Goal: Task Accomplishment & Management: Complete application form

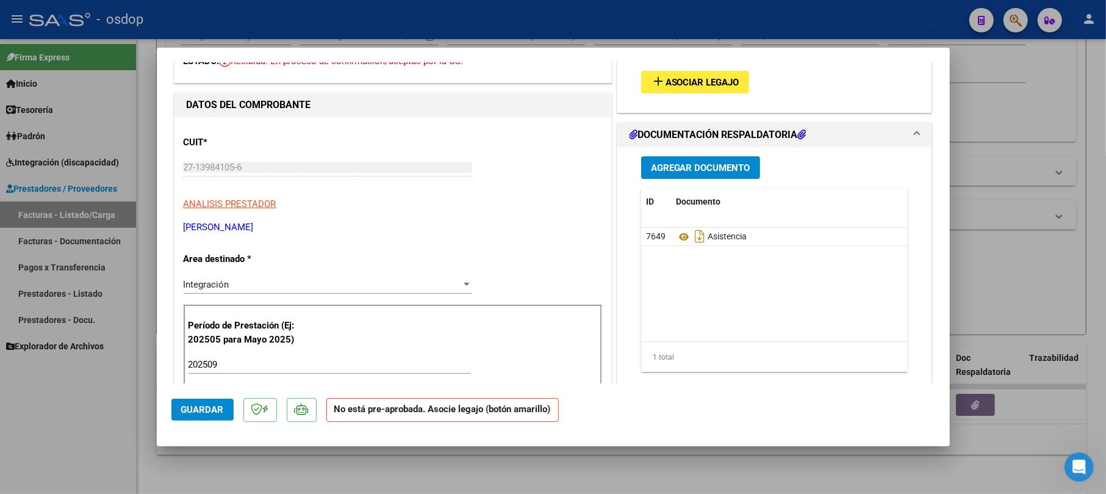
scroll to position [81, 0]
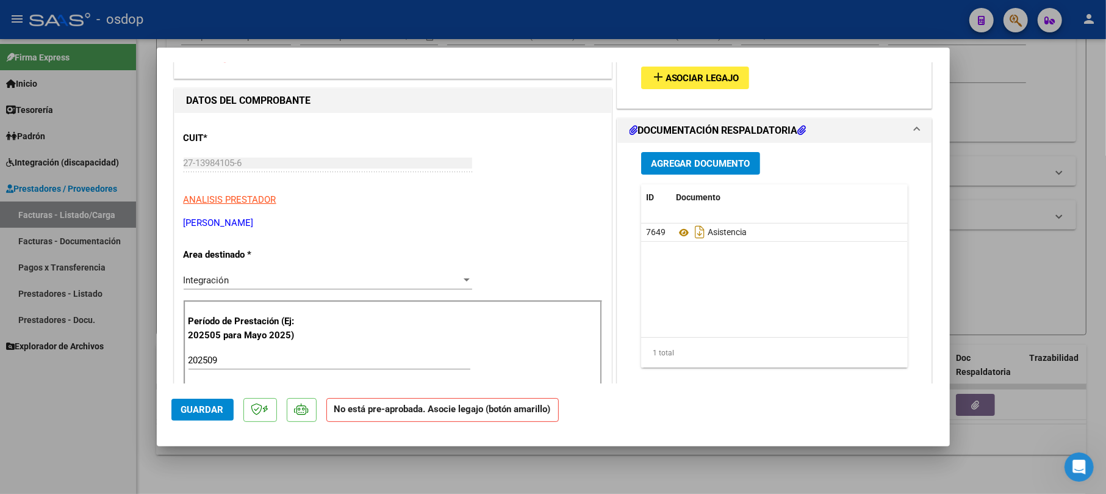
click at [996, 88] on div at bounding box center [553, 247] width 1106 height 494
type input "$ 0,00"
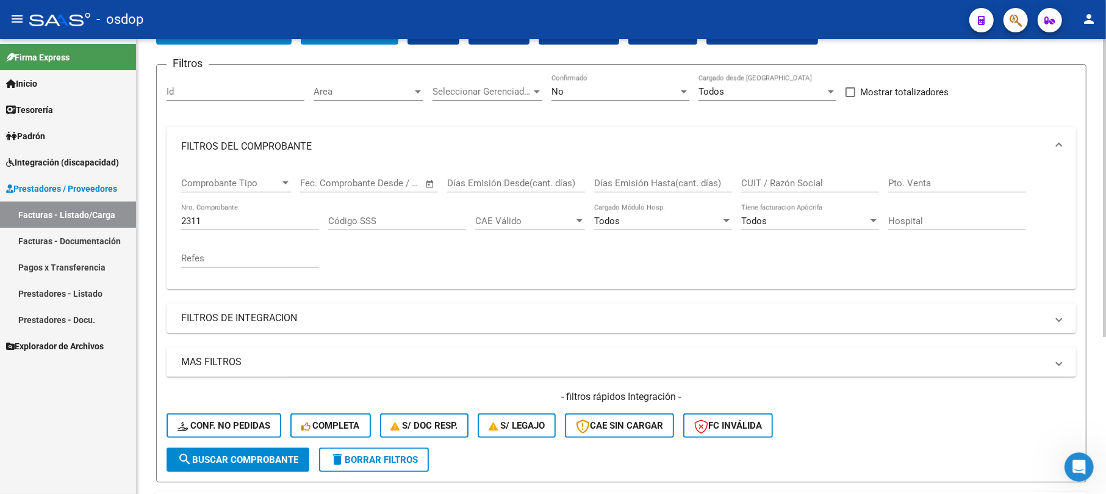
scroll to position [76, 0]
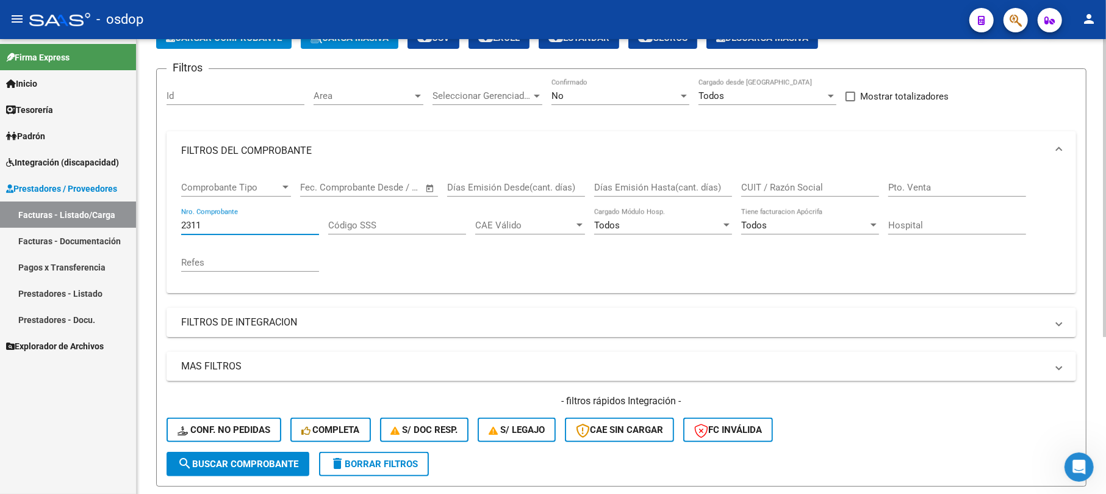
drag, startPoint x: 220, startPoint y: 223, endPoint x: 171, endPoint y: 228, distance: 48.4
click at [171, 228] on div "Comprobante Tipo Comprobante Tipo Fecha inicio – Fecha fin Fec. Comprobante Des…" at bounding box center [622, 231] width 910 height 123
click at [193, 87] on div "Id" at bounding box center [236, 92] width 138 height 26
click at [193, 98] on input "Id" at bounding box center [236, 95] width 138 height 11
type input "243540"
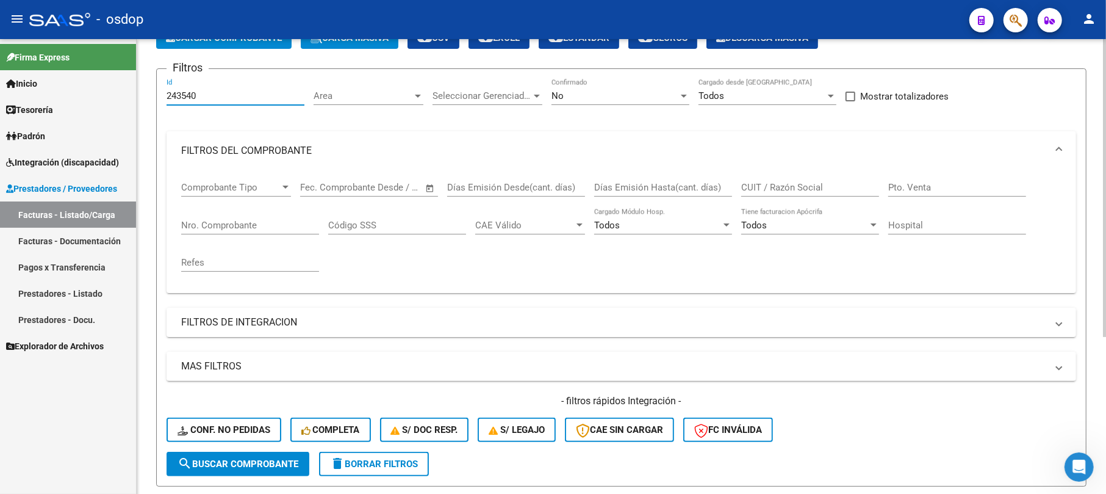
click at [216, 460] on span "search Buscar Comprobante" at bounding box center [238, 463] width 121 height 11
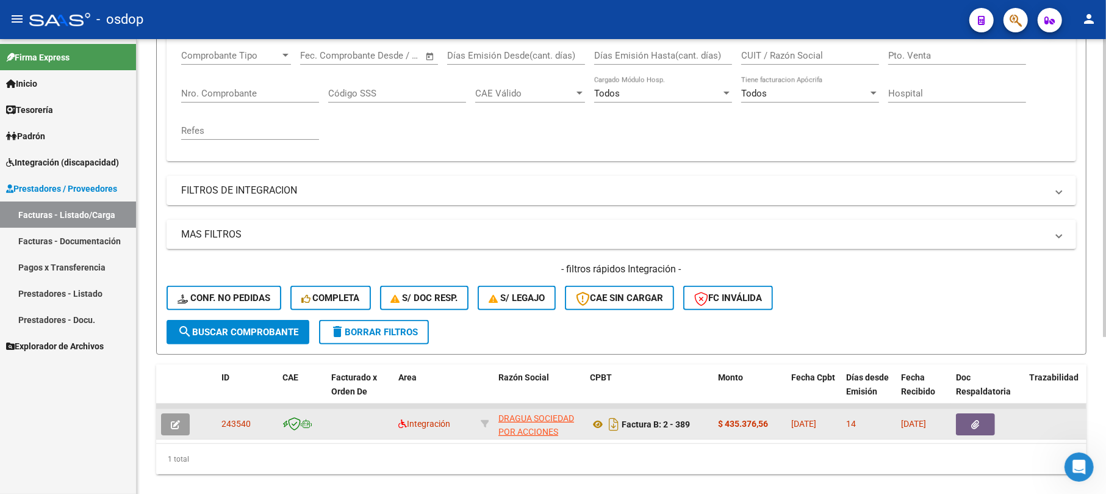
scroll to position [239, 0]
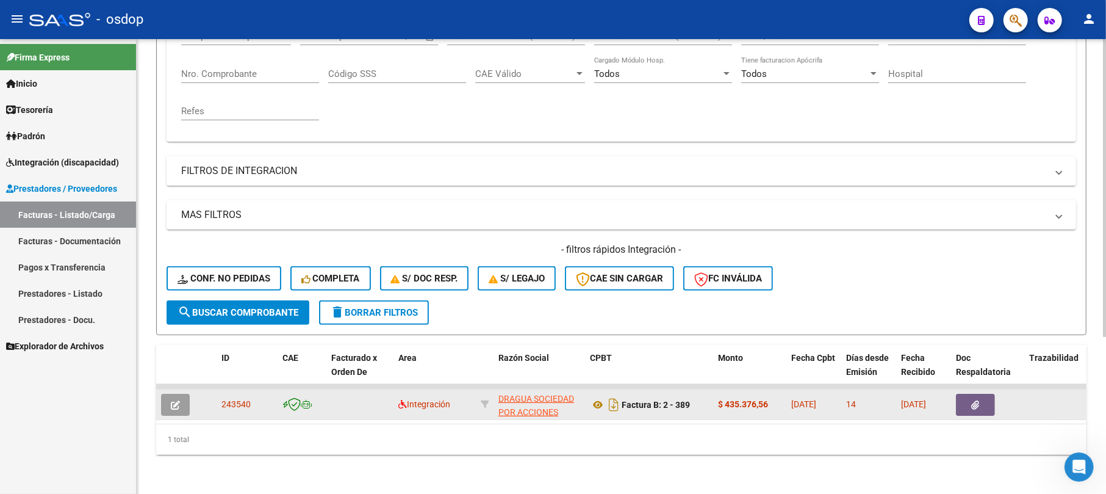
click at [181, 394] on button "button" at bounding box center [175, 405] width 29 height 22
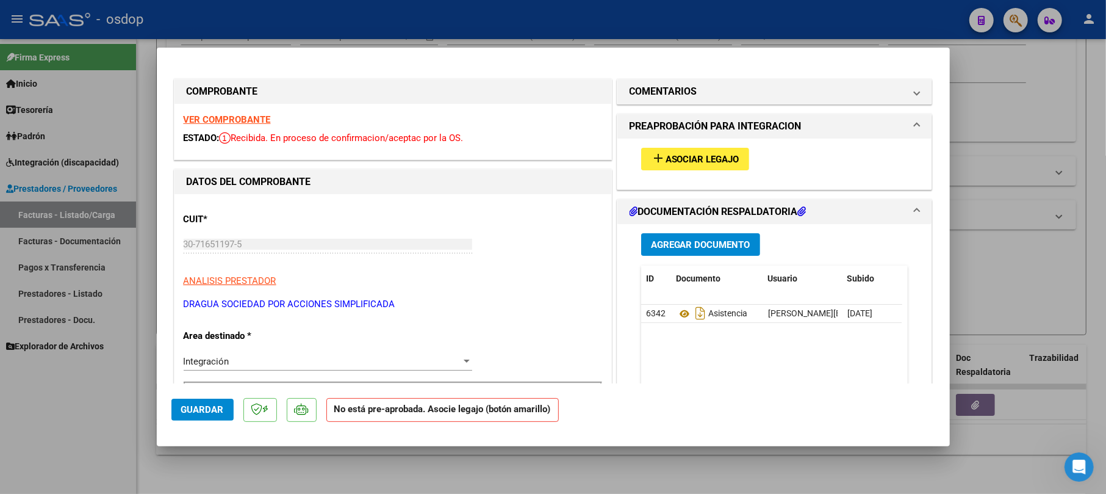
click at [696, 150] on button "add Asociar Legajo" at bounding box center [695, 159] width 108 height 23
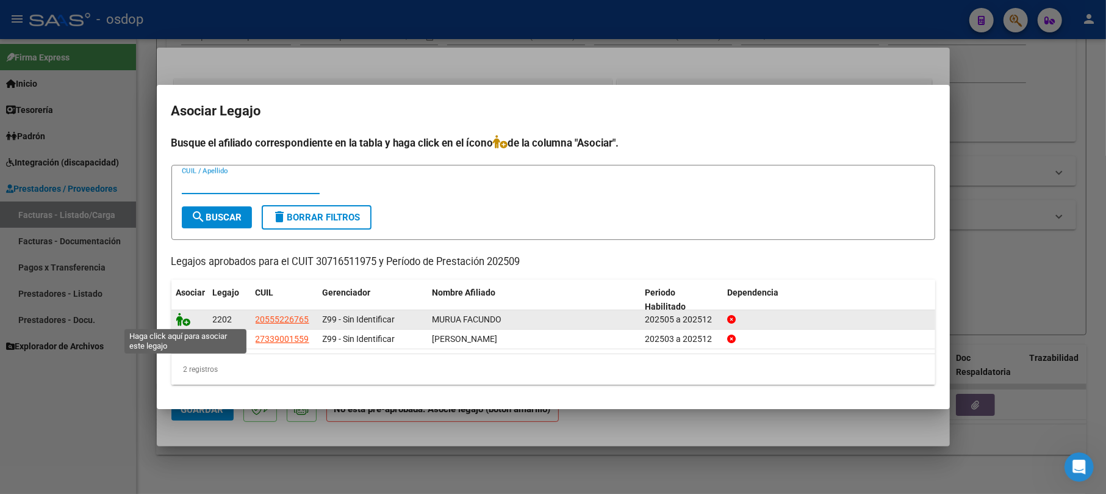
click at [182, 315] on icon at bounding box center [183, 318] width 15 height 13
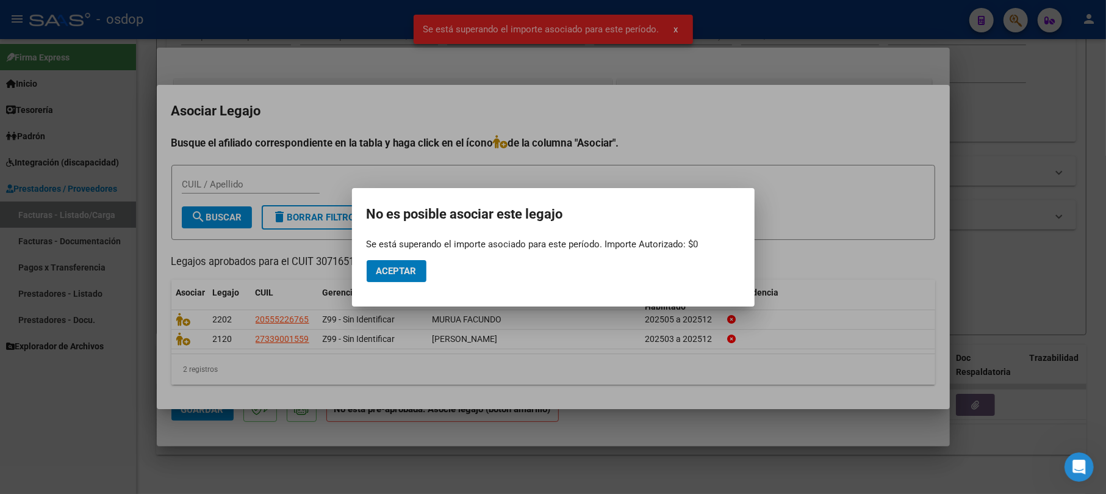
click at [979, 125] on div at bounding box center [553, 247] width 1106 height 494
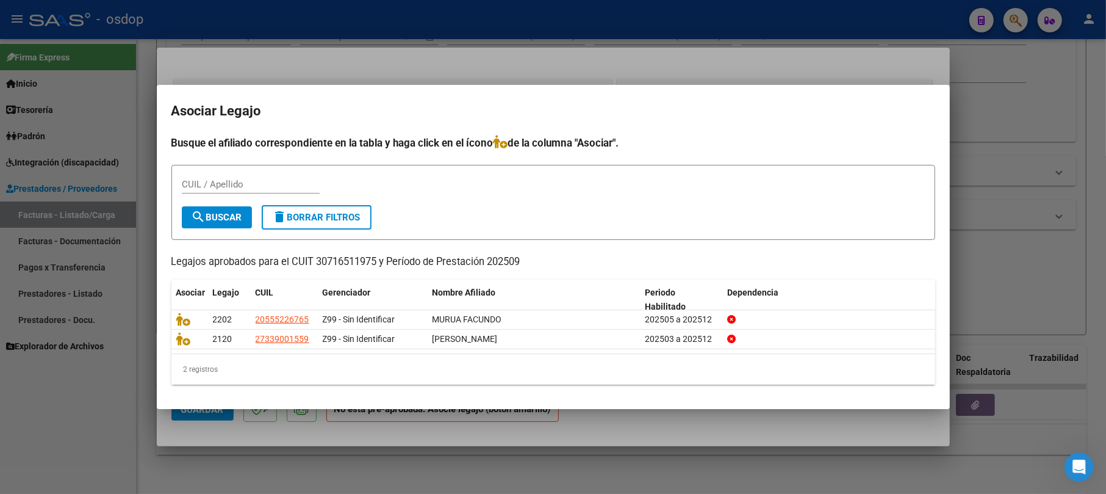
click at [1065, 157] on div at bounding box center [553, 247] width 1106 height 494
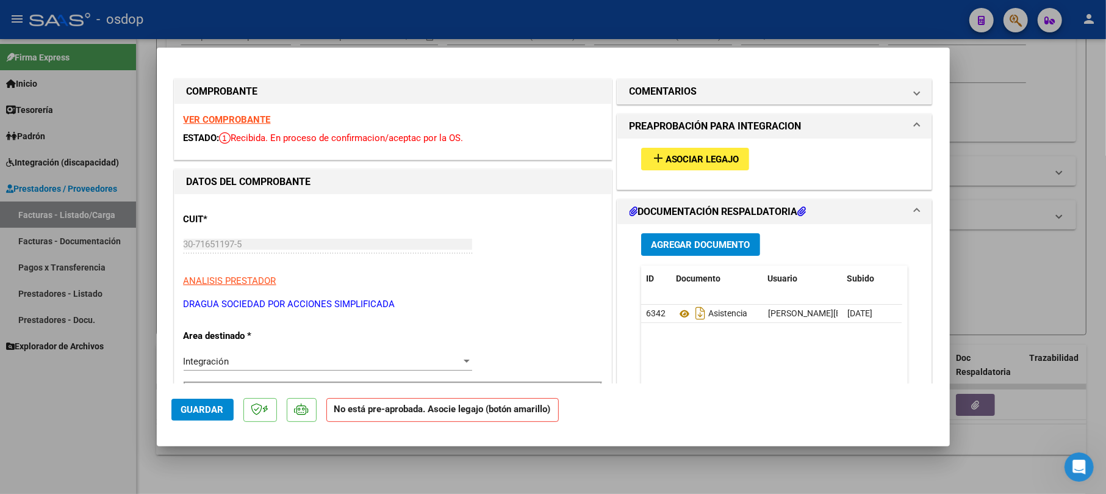
click at [1070, 113] on div at bounding box center [553, 247] width 1106 height 494
type input "$ 0,00"
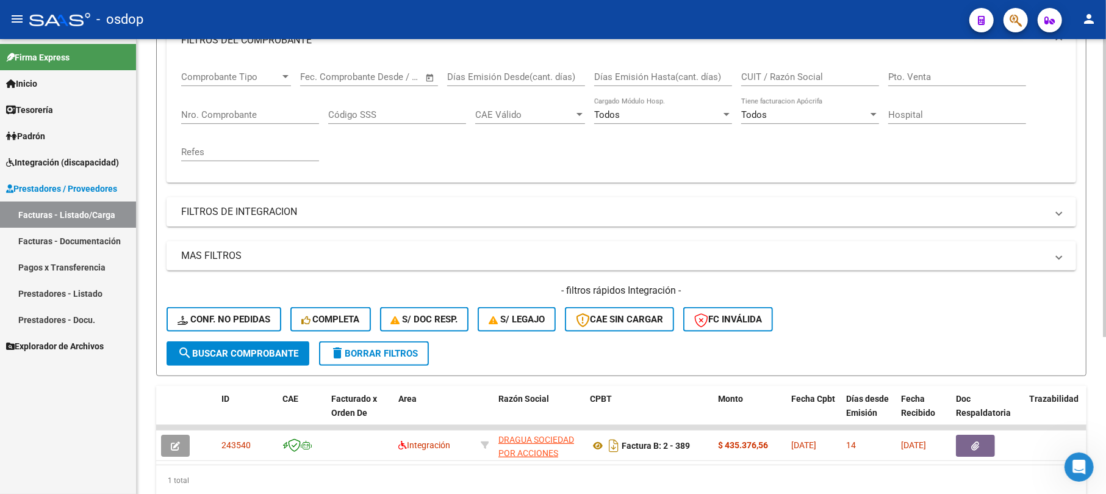
scroll to position [76, 0]
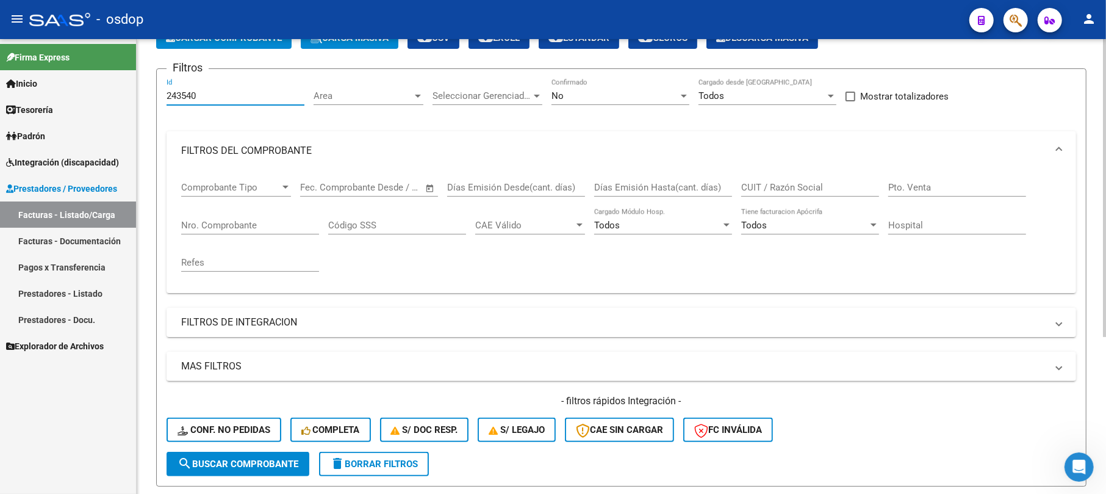
drag, startPoint x: 188, startPoint y: 99, endPoint x: 164, endPoint y: 98, distance: 23.8
click at [164, 99] on form "Filtros 243540 Id Area Area Seleccionar Gerenciador Seleccionar Gerenciador No …" at bounding box center [621, 277] width 931 height 418
click at [191, 222] on input "Nro. Comprobante" at bounding box center [250, 225] width 138 height 11
type input "1238"
click at [259, 475] on form "Filtros Id Area Area Seleccionar Gerenciador Seleccionar Gerenciador No Confirm…" at bounding box center [621, 277] width 931 height 418
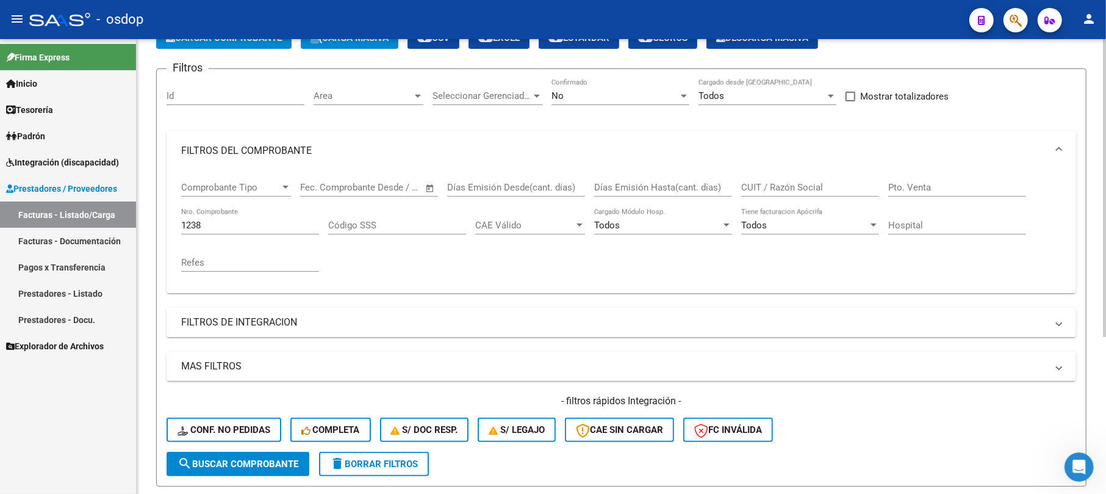
click at [261, 459] on span "search Buscar Comprobante" at bounding box center [238, 463] width 121 height 11
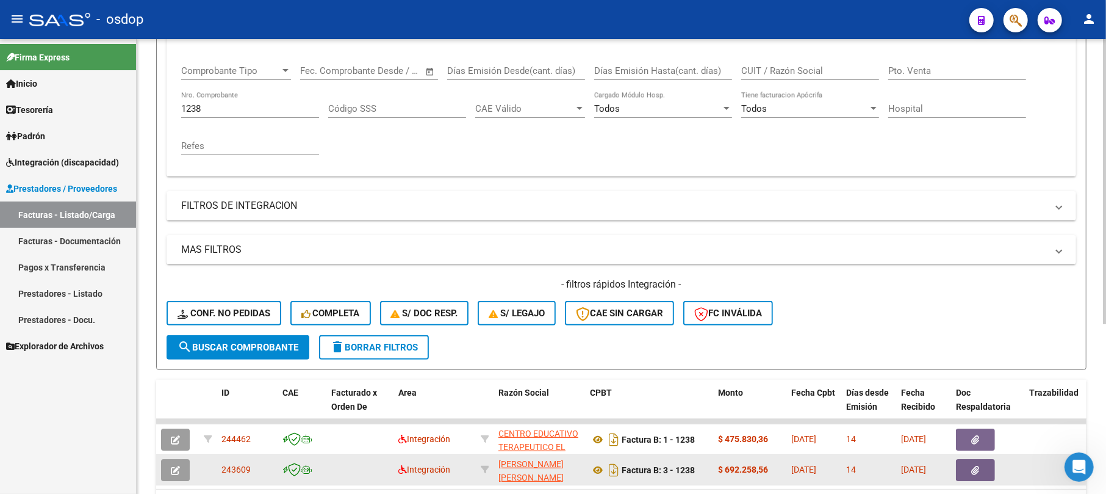
scroll to position [270, 0]
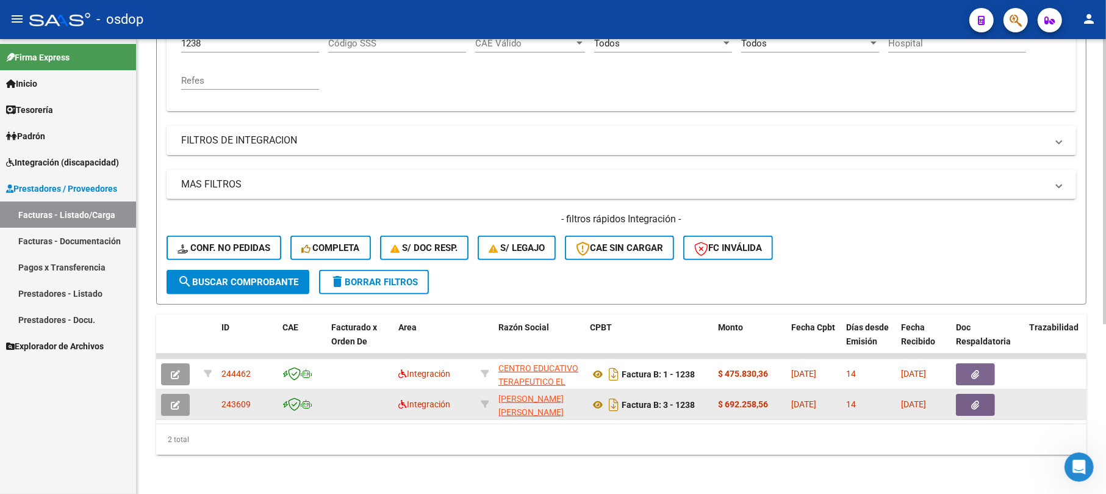
click at [173, 400] on icon "button" at bounding box center [175, 404] width 9 height 9
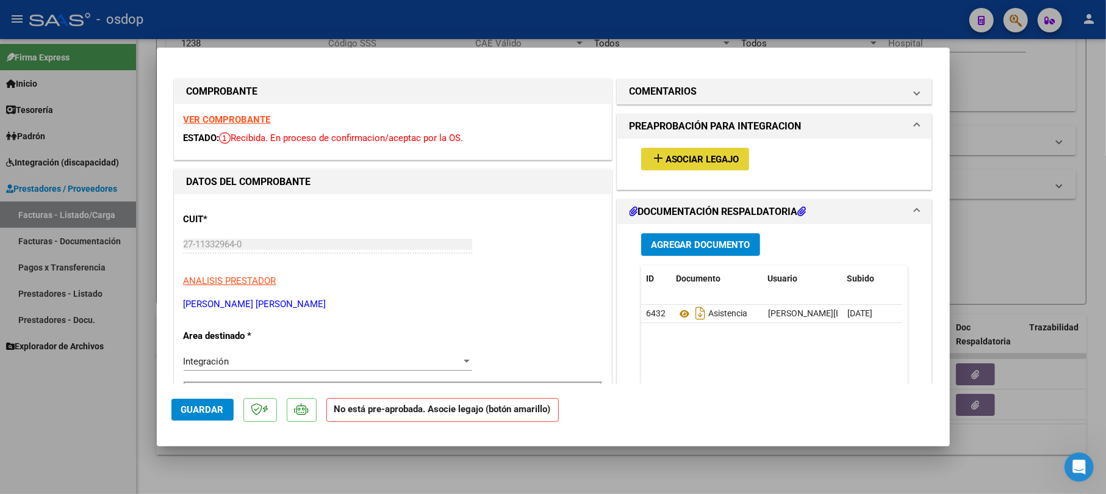
click at [698, 162] on span "Asociar Legajo" at bounding box center [703, 159] width 74 height 11
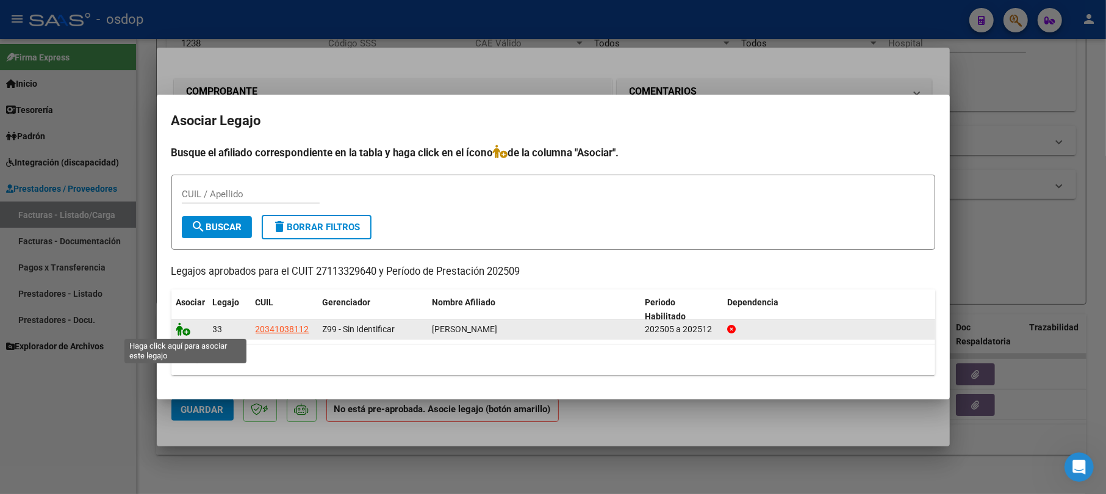
click at [179, 327] on icon at bounding box center [183, 328] width 15 height 13
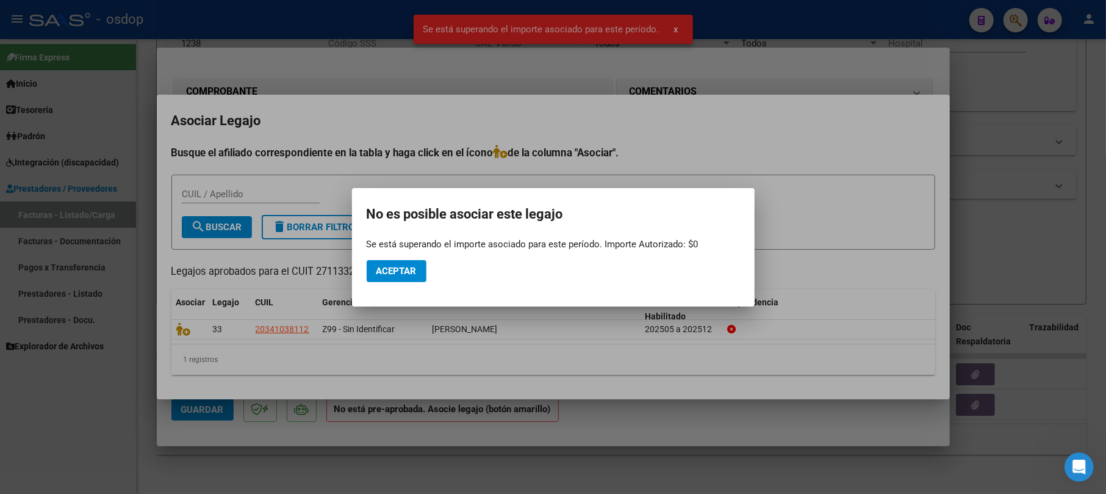
click at [1004, 65] on div at bounding box center [553, 247] width 1106 height 494
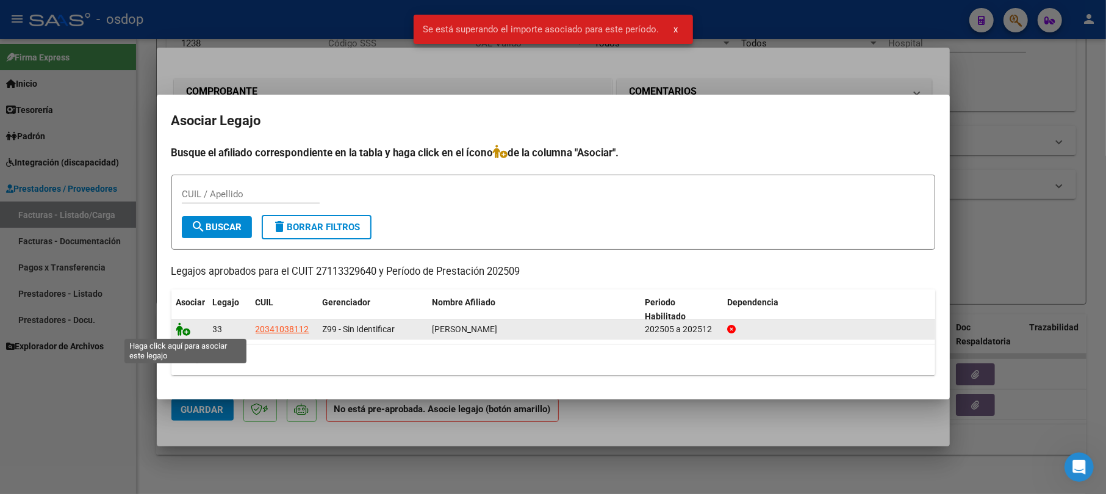
click at [178, 332] on icon at bounding box center [183, 328] width 15 height 13
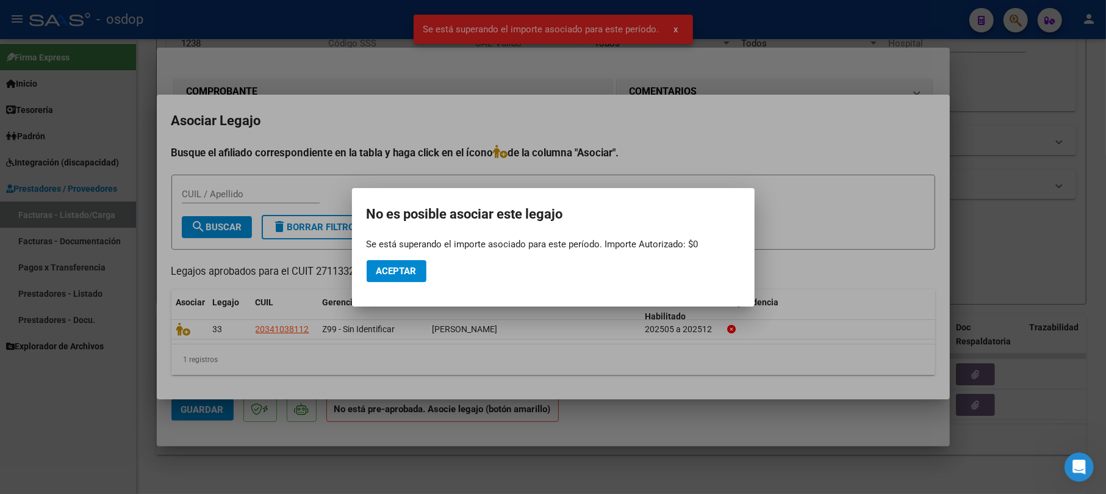
click at [1023, 91] on div at bounding box center [553, 247] width 1106 height 494
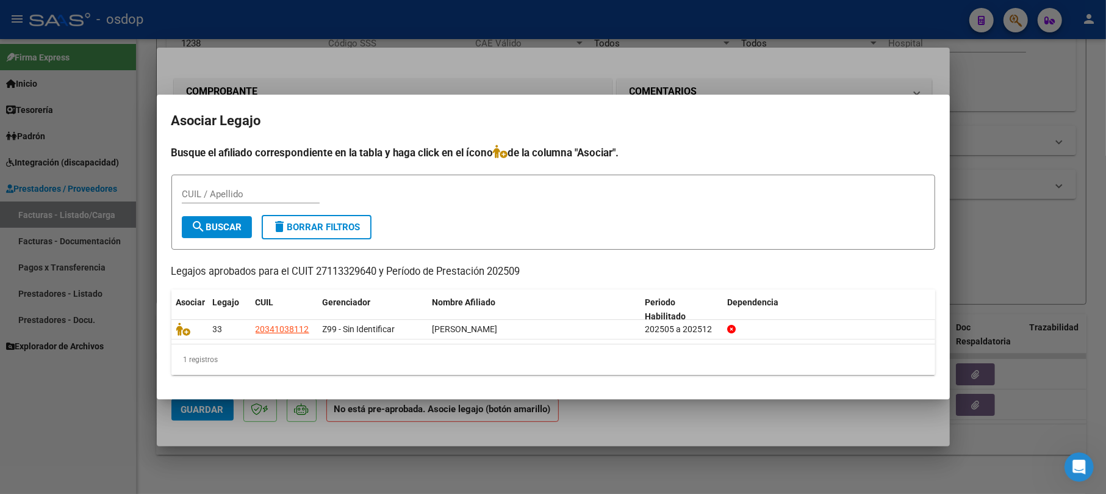
click at [995, 110] on div at bounding box center [553, 247] width 1106 height 494
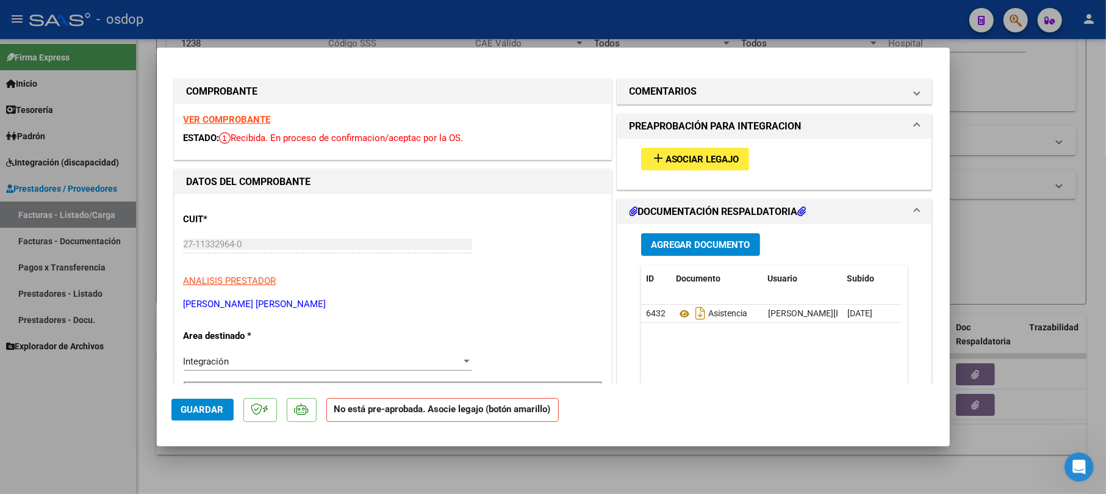
click at [1102, 240] on div at bounding box center [553, 247] width 1106 height 494
type input "$ 0,00"
